Goal: Transaction & Acquisition: Subscribe to service/newsletter

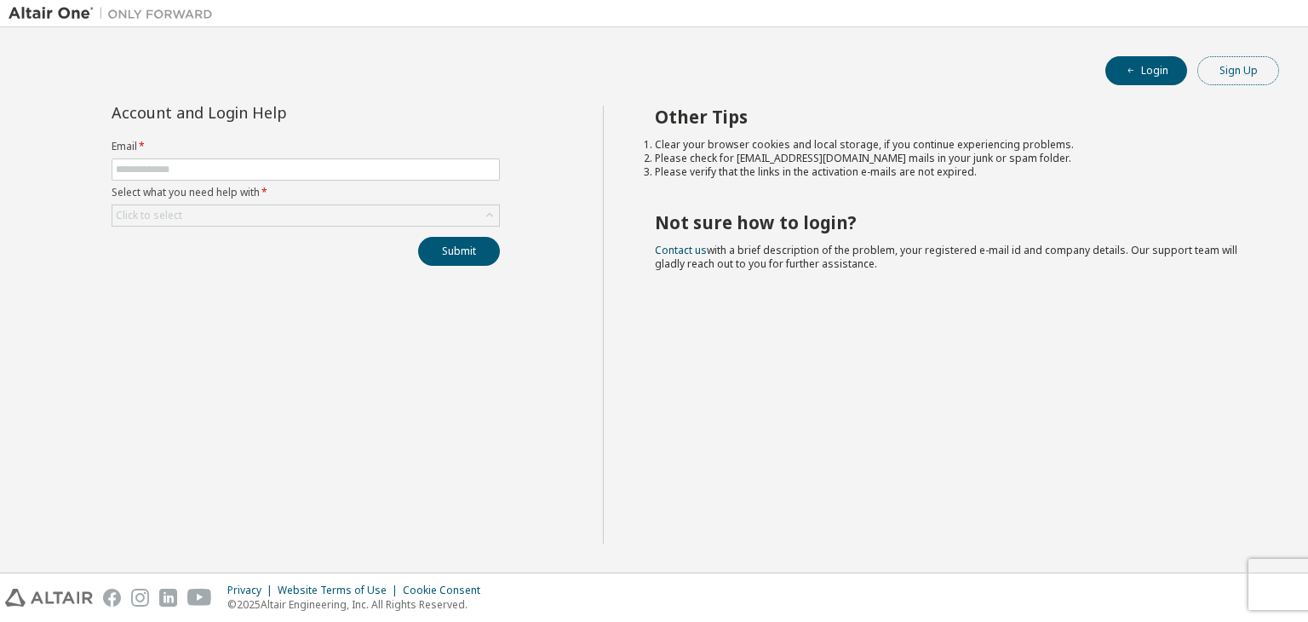
click at [1240, 83] on button "Sign Up" at bounding box center [1238, 70] width 82 height 29
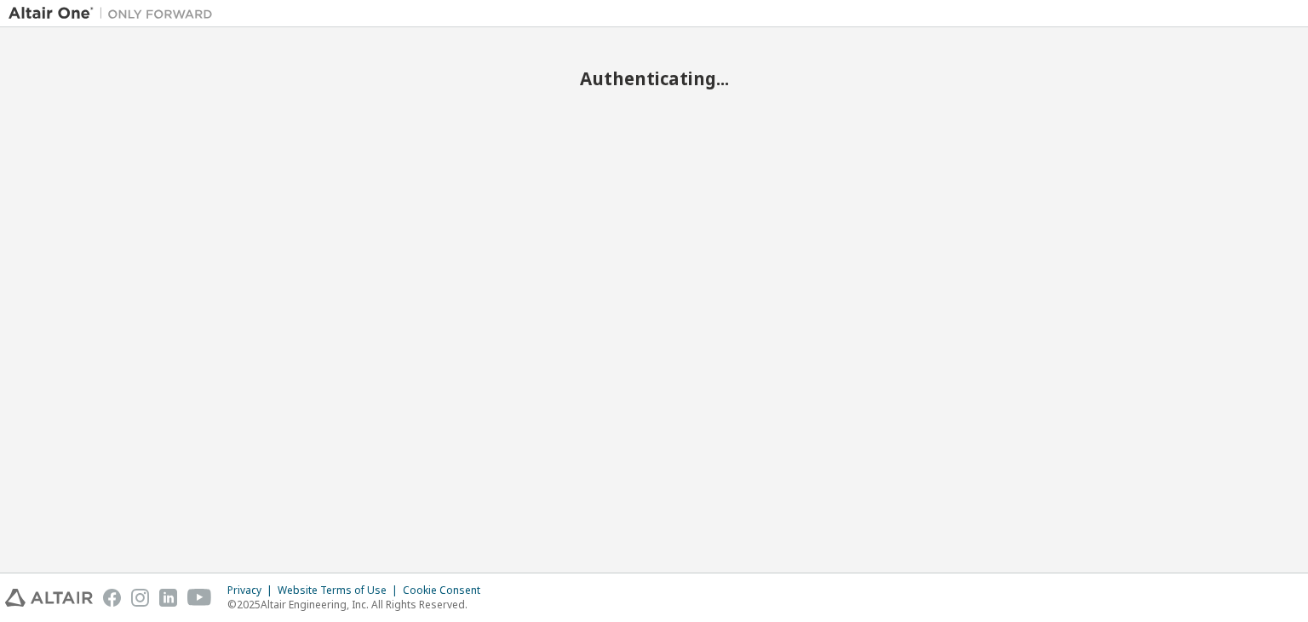
click at [1148, 364] on div "Authenticating..." at bounding box center [654, 300] width 1291 height 528
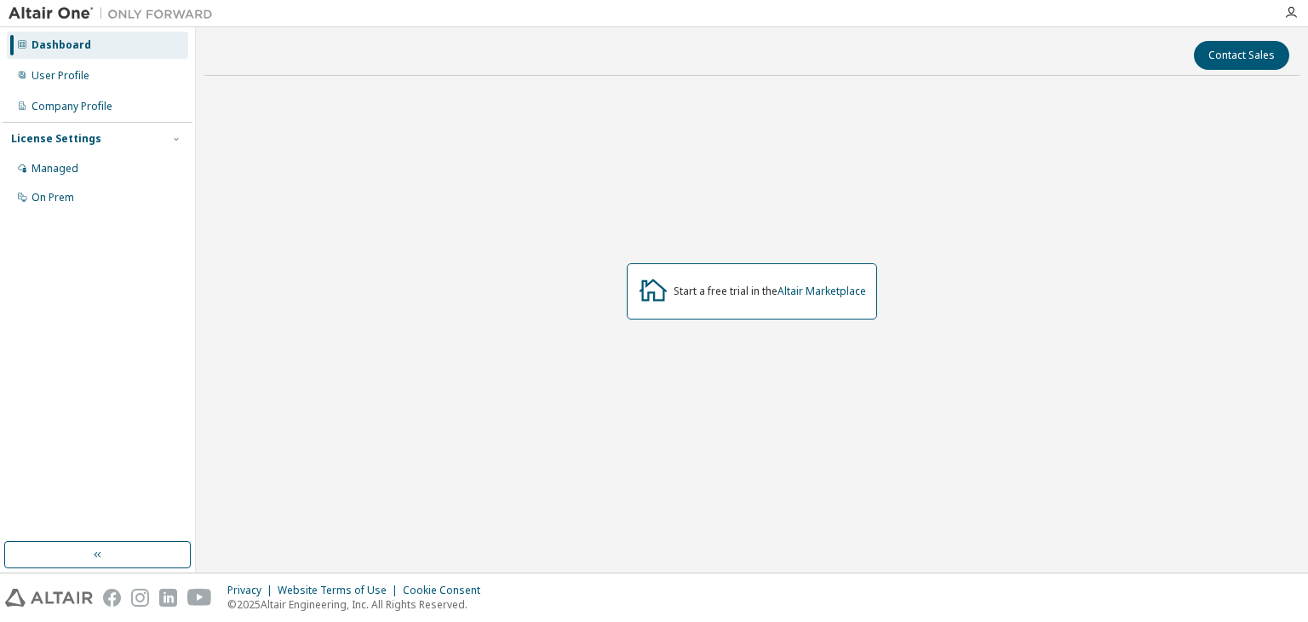
click at [868, 291] on div "Start a free trial in the Altair Marketplace" at bounding box center [752, 291] width 250 height 56
click at [848, 289] on link "Altair Marketplace" at bounding box center [821, 291] width 89 height 14
